Goal: Task Accomplishment & Management: Complete application form

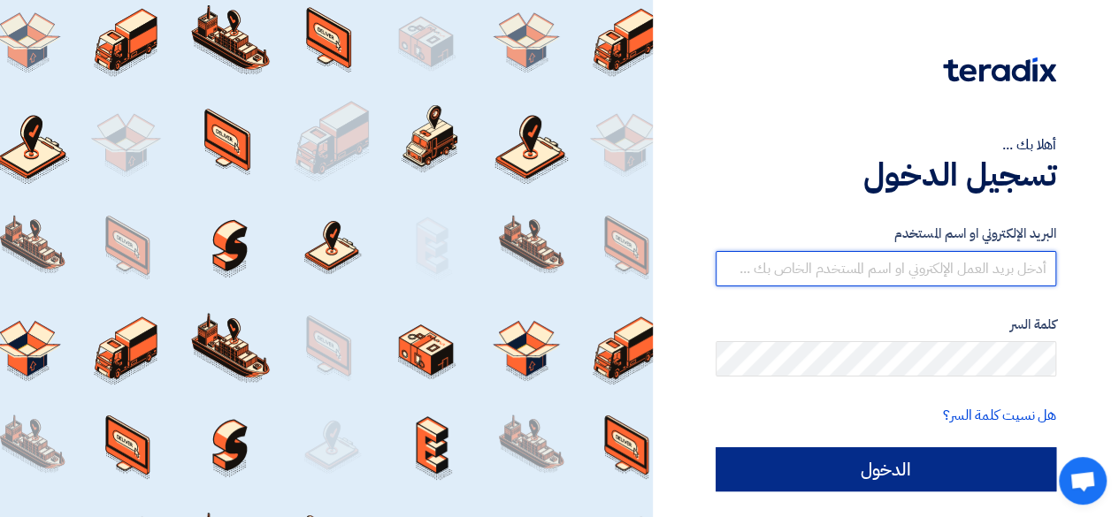
type input "[PERSON_NAME][EMAIL_ADDRESS][DOMAIN_NAME]"
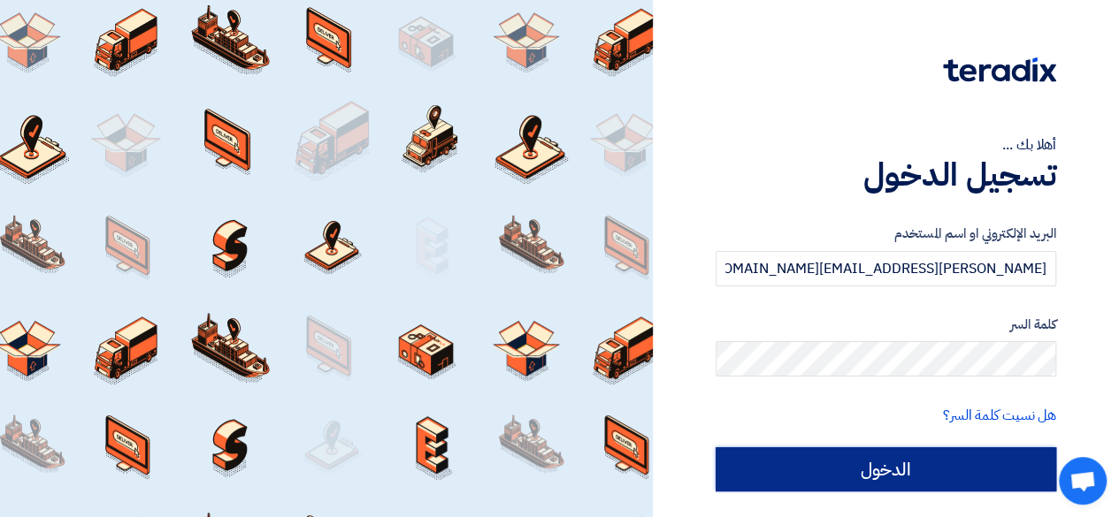
click at [563, 463] on input "الدخول" at bounding box center [885, 469] width 340 height 44
type input "Sign in"
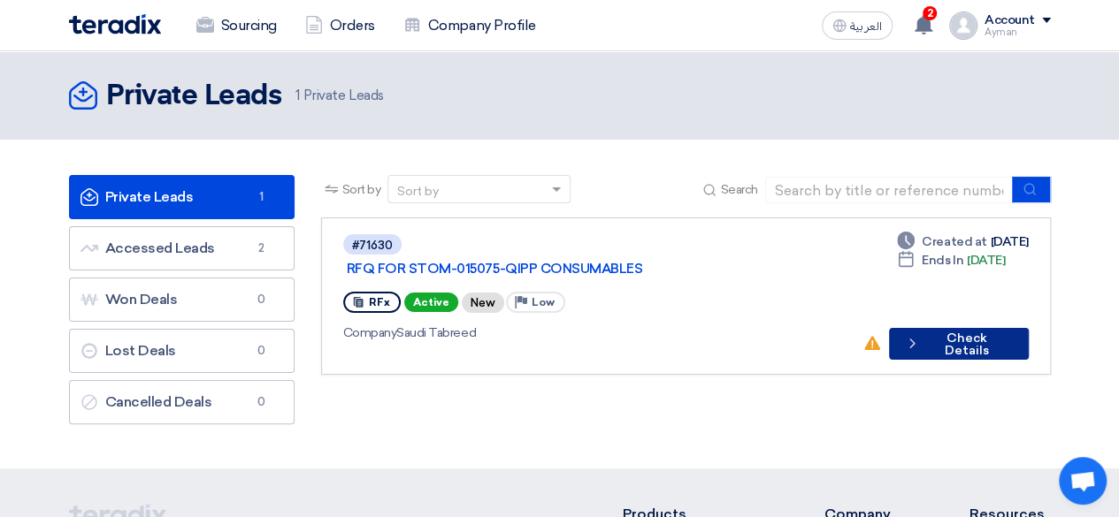
click at [563, 328] on button "Check details Check Details" at bounding box center [959, 344] width 140 height 32
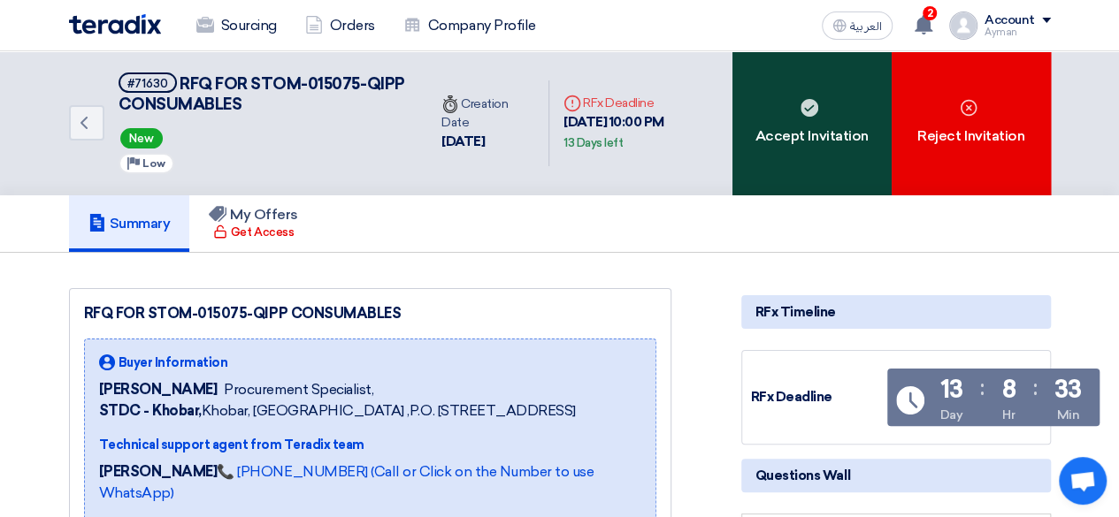
click at [563, 119] on div "Accept Invitation" at bounding box center [811, 123] width 159 height 144
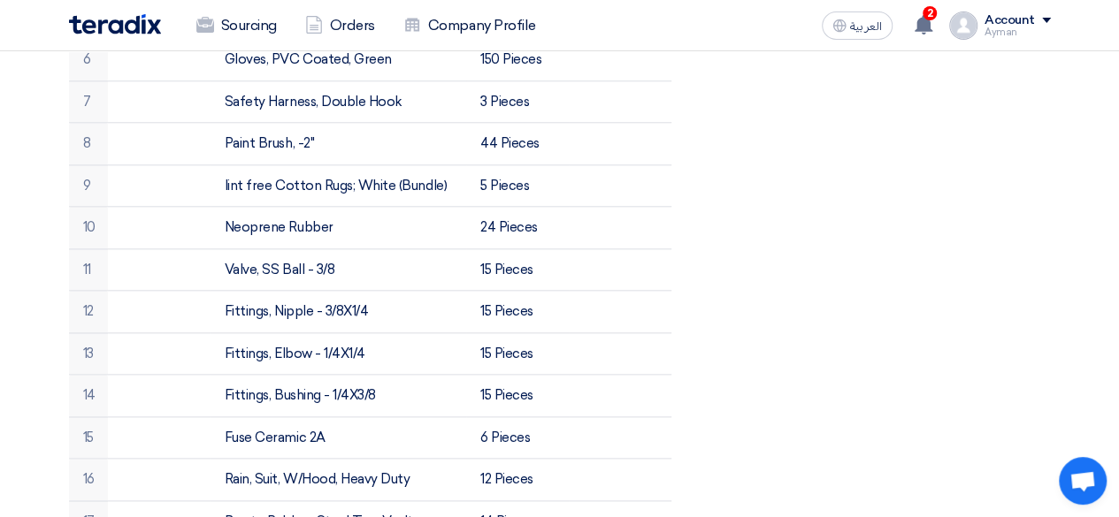
scroll to position [1061, 0]
